Goal: Information Seeking & Learning: Find specific fact

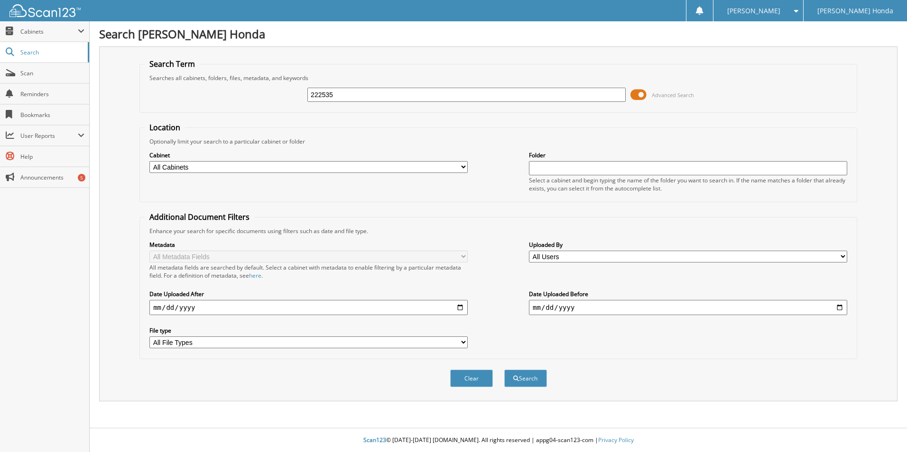
type input "222535"
click at [504, 370] on button "Search" at bounding box center [525, 379] width 43 height 18
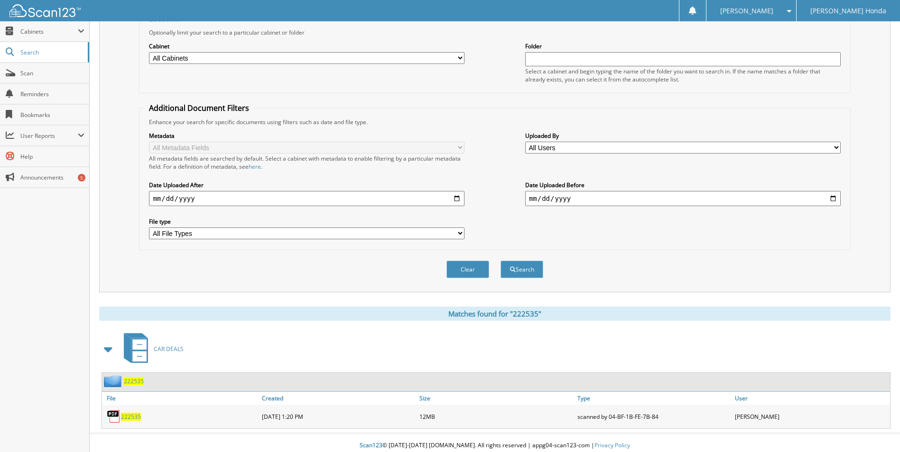
scroll to position [115, 0]
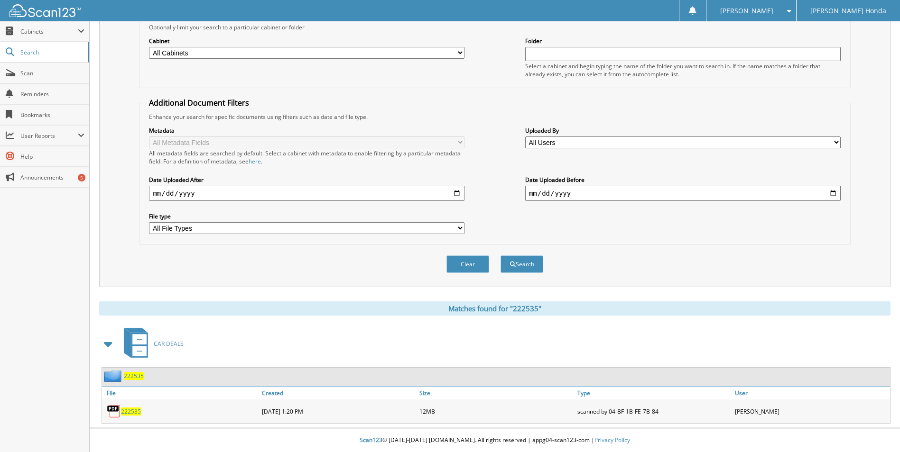
click at [128, 375] on span "222535" at bounding box center [134, 376] width 20 height 8
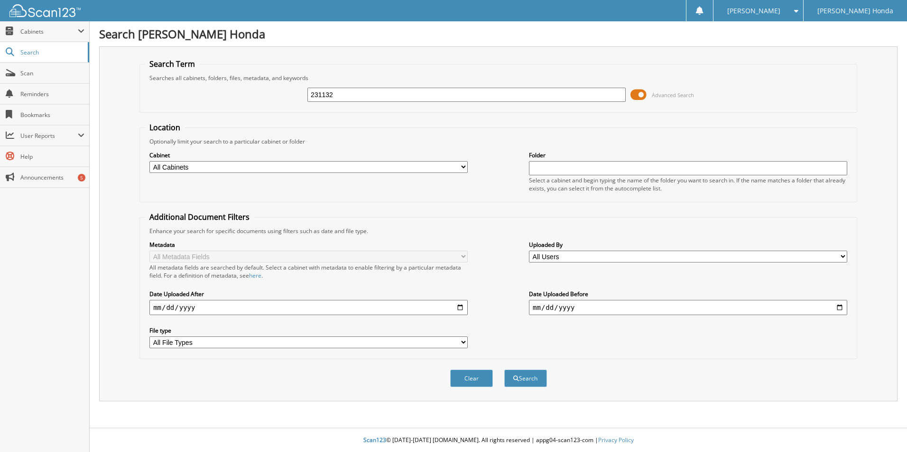
type input "231132"
click at [504, 370] on button "Search" at bounding box center [525, 379] width 43 height 18
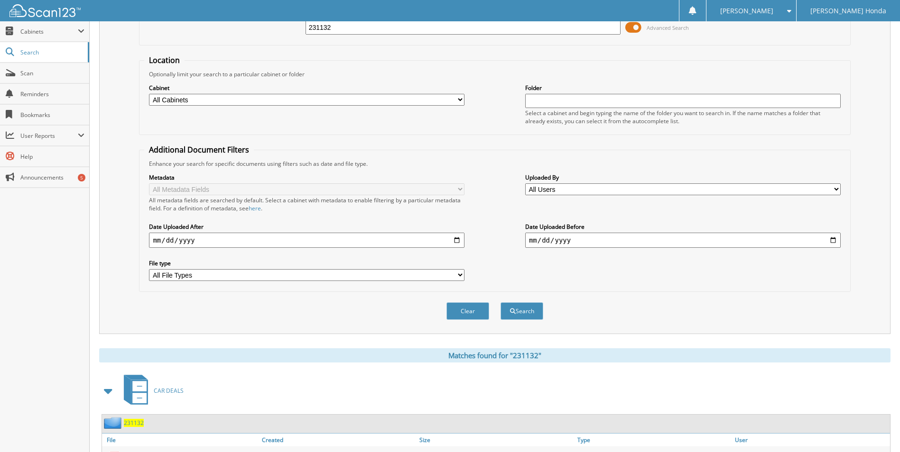
scroll to position [176, 0]
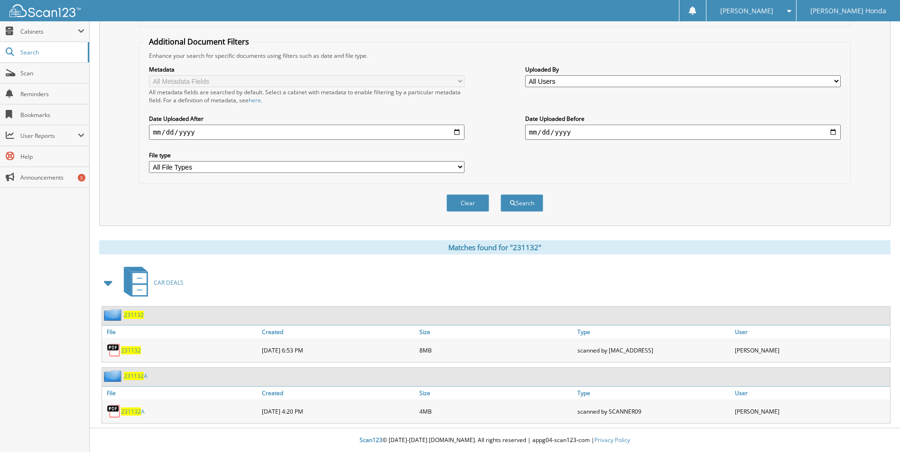
click at [136, 319] on span "231132" at bounding box center [134, 315] width 20 height 8
